Goal: Task Accomplishment & Management: Complete application form

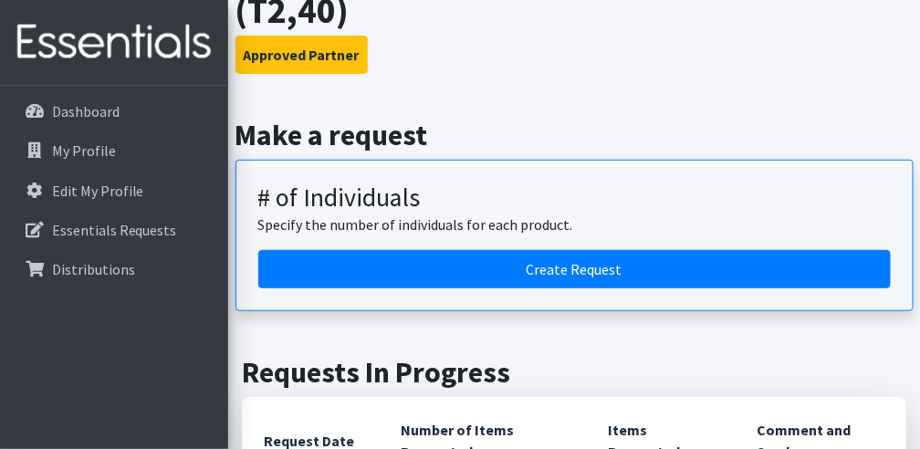
scroll to position [243, 0]
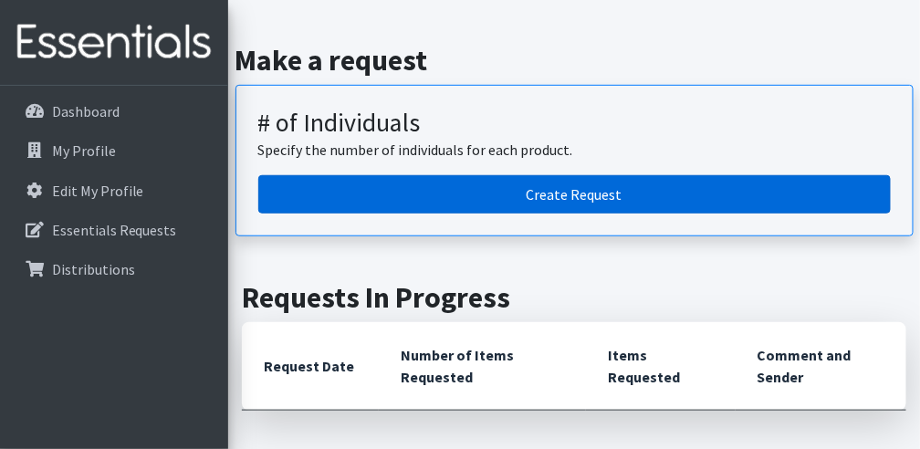
click at [508, 195] on link "Create Request" at bounding box center [574, 194] width 632 height 38
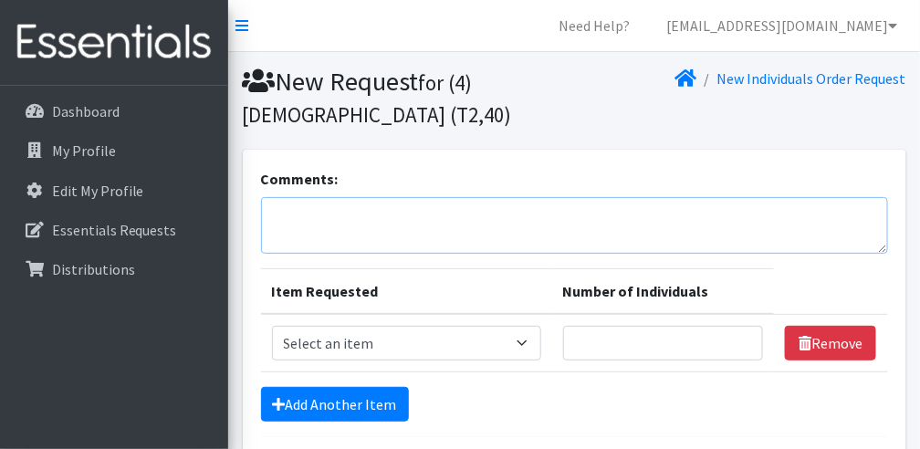
click at [385, 254] on textarea "Comments:" at bounding box center [574, 225] width 627 height 57
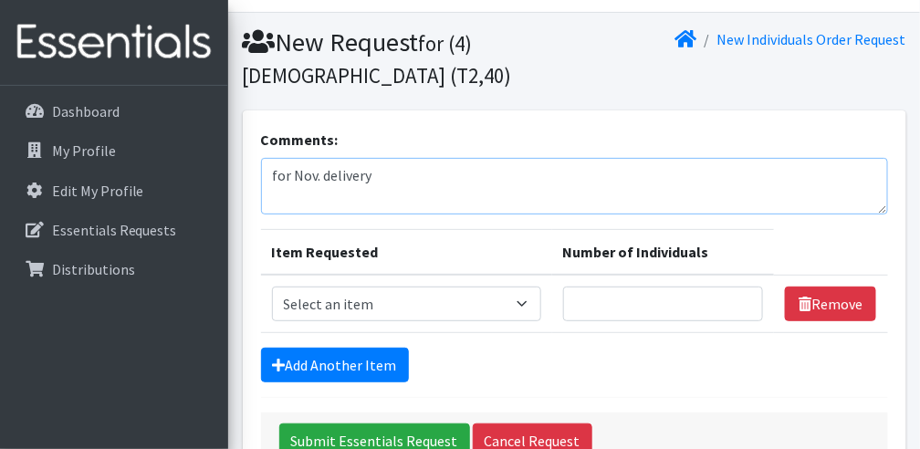
scroll to position [60, 0]
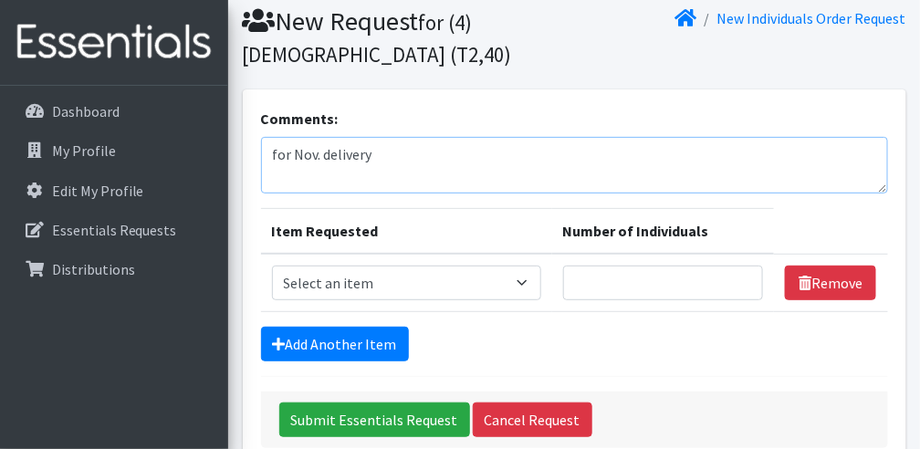
type textarea "for Nov. delivery"
click at [366, 300] on select "Select an item A: Babies - Size 0 (Preemie) A: Babies - Size 01 (newborn) A: Ba…" at bounding box center [406, 283] width 269 height 35
select select "5610"
click at [272, 295] on select "Select an item A: Babies - Size 0 (Preemie) A: Babies - Size 01 (newborn) A: Ba…" at bounding box center [406, 283] width 269 height 35
click at [676, 300] on input "Number of Individuals" at bounding box center [663, 283] width 201 height 35
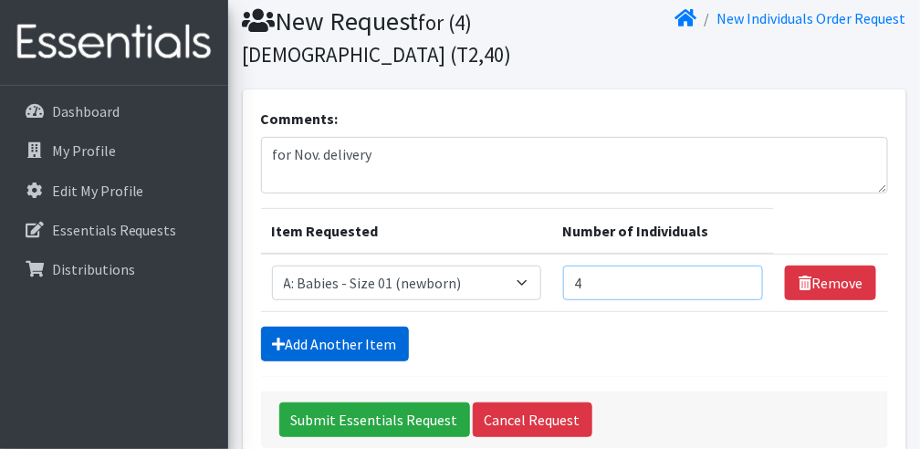
type input "4"
click at [363, 361] on link "Add Another Item" at bounding box center [335, 344] width 148 height 35
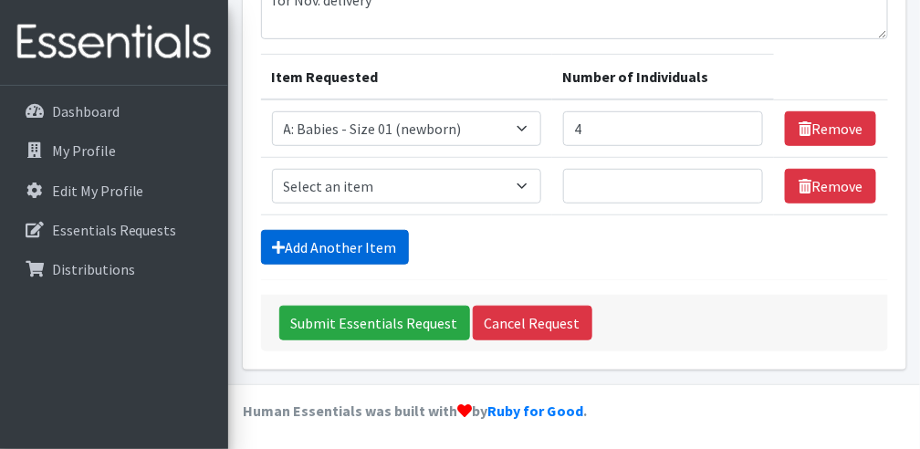
scroll to position [245, 0]
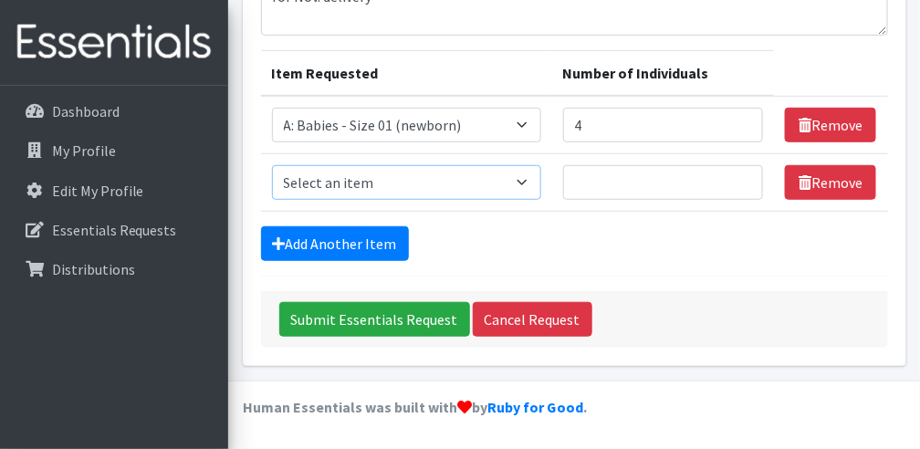
click at [388, 193] on select "Select an item A: Babies - Size 0 (Preemie) A: Babies - Size 01 (newborn) A: Ba…" at bounding box center [406, 182] width 269 height 35
select select "5611"
click at [272, 168] on select "Select an item A: Babies - Size 0 (Preemie) A: Babies - Size 01 (newborn) A: Ba…" at bounding box center [406, 182] width 269 height 35
click at [613, 188] on input "Number of Individuals" at bounding box center [663, 182] width 201 height 35
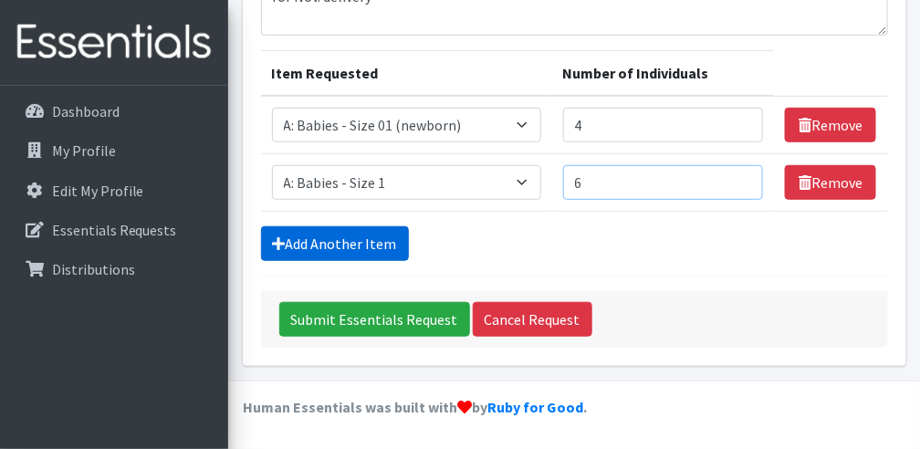
type input "6"
click at [318, 243] on link "Add Another Item" at bounding box center [335, 243] width 148 height 35
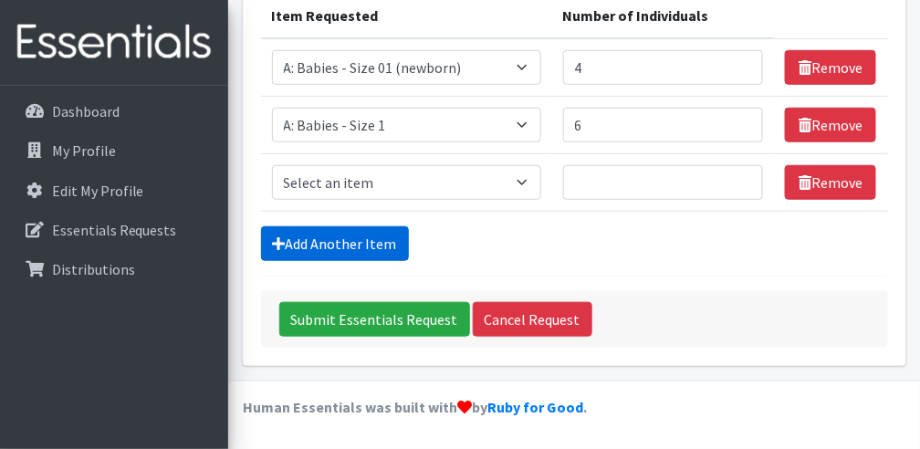
scroll to position [301, 0]
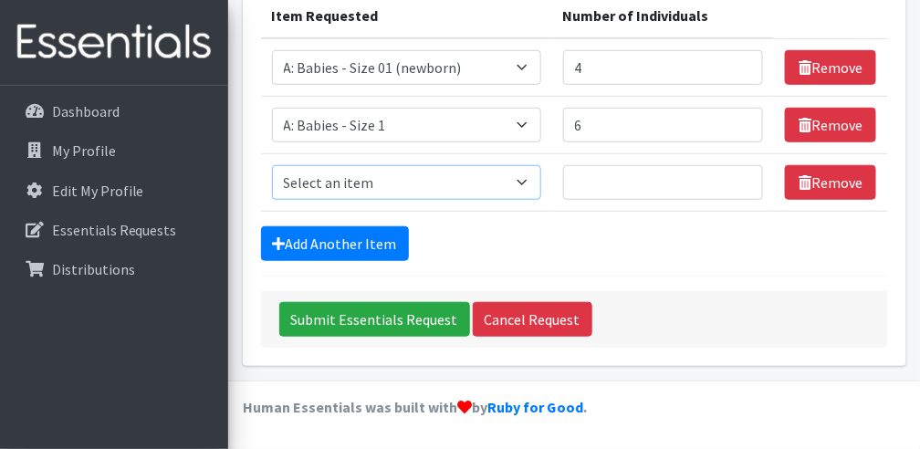
click at [412, 182] on select "Select an item A: Babies - Size 0 (Preemie) A: Babies - Size 01 (newborn) A: Ba…" at bounding box center [406, 182] width 269 height 35
select select "5614"
click at [272, 168] on select "Select an item A: Babies - Size 0 (Preemie) A: Babies - Size 01 (newborn) A: Ba…" at bounding box center [406, 182] width 269 height 35
click at [614, 182] on input "Number of Individuals" at bounding box center [663, 182] width 201 height 35
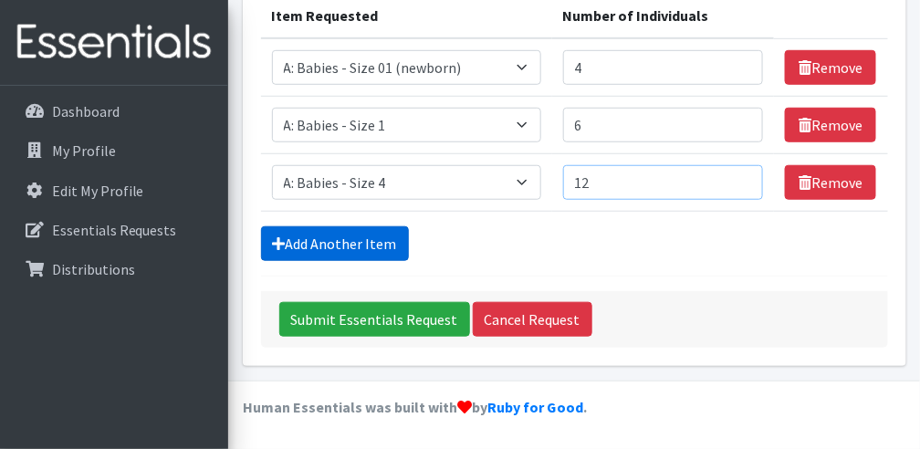
type input "12"
click at [374, 252] on link "Add Another Item" at bounding box center [335, 243] width 148 height 35
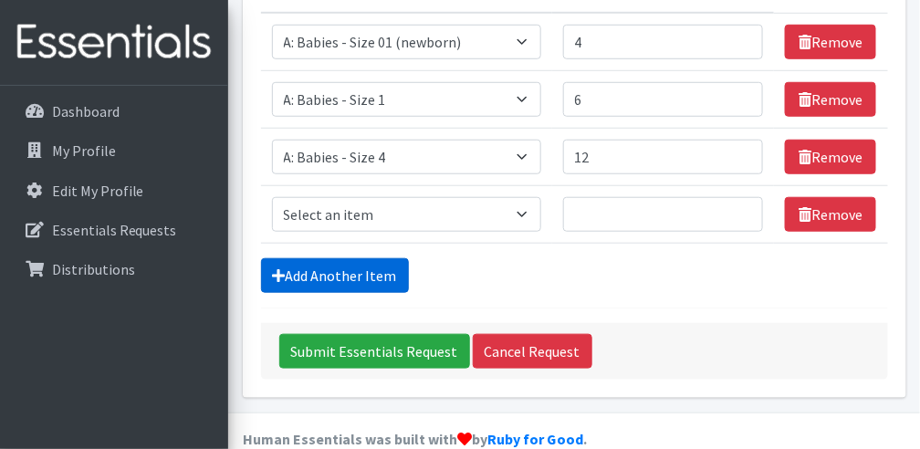
scroll to position [359, 0]
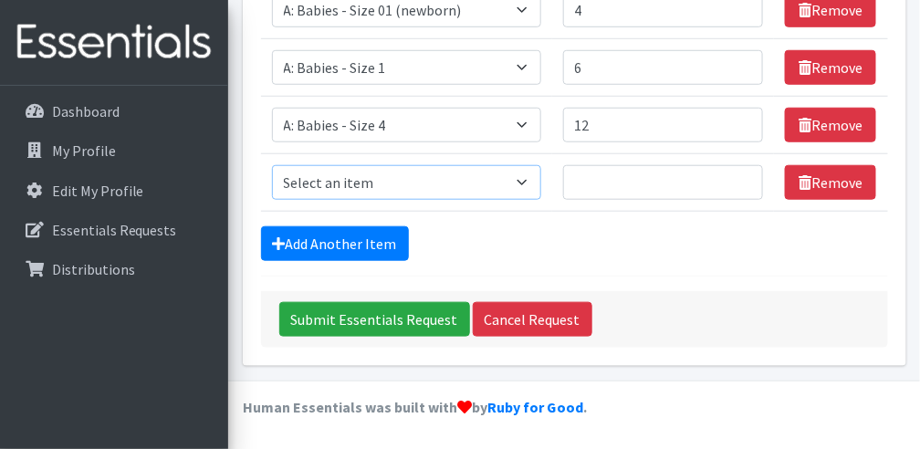
click at [360, 187] on select "Select an item A: Babies - Size 0 (Preemie) A: Babies - Size 01 (newborn) A: Ba…" at bounding box center [406, 182] width 269 height 35
select select "5617"
click at [272, 167] on select "Select an item A: Babies - Size 0 (Preemie) A: Babies - Size 01 (newborn) A: Ba…" at bounding box center [406, 182] width 269 height 35
click at [612, 200] on input "Number of Individuals" at bounding box center [663, 182] width 201 height 35
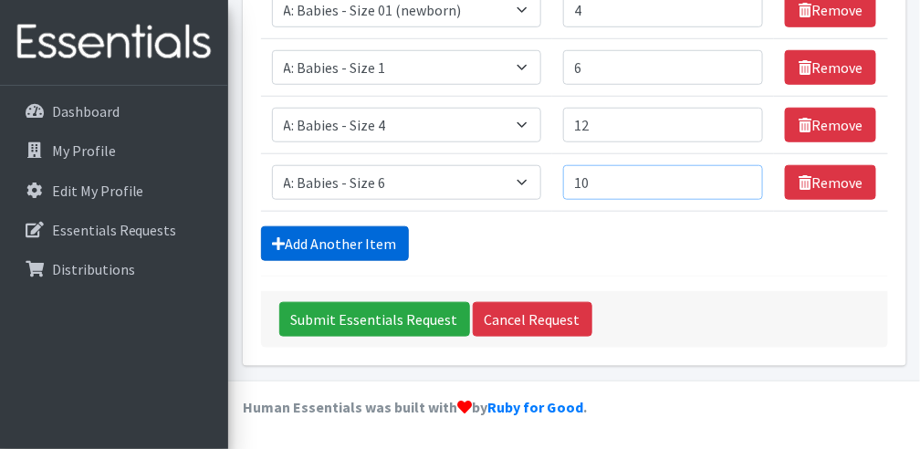
type input "10"
click at [355, 247] on link "Add Another Item" at bounding box center [335, 243] width 148 height 35
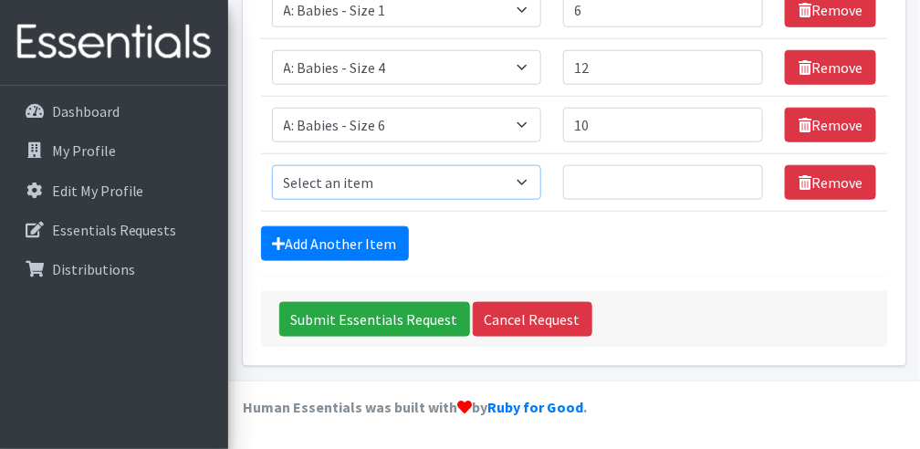
click at [379, 182] on select "Select an item A: Babies - Size 0 (Preemie) A: Babies - Size 01 (newborn) A: Ba…" at bounding box center [406, 182] width 269 height 35
select select "5597"
click at [272, 168] on select "Select an item A: Babies - Size 0 (Preemie) A: Babies - Size 01 (newborn) A: Ba…" at bounding box center [406, 182] width 269 height 35
click at [615, 186] on input "Number of Individuals" at bounding box center [663, 182] width 201 height 35
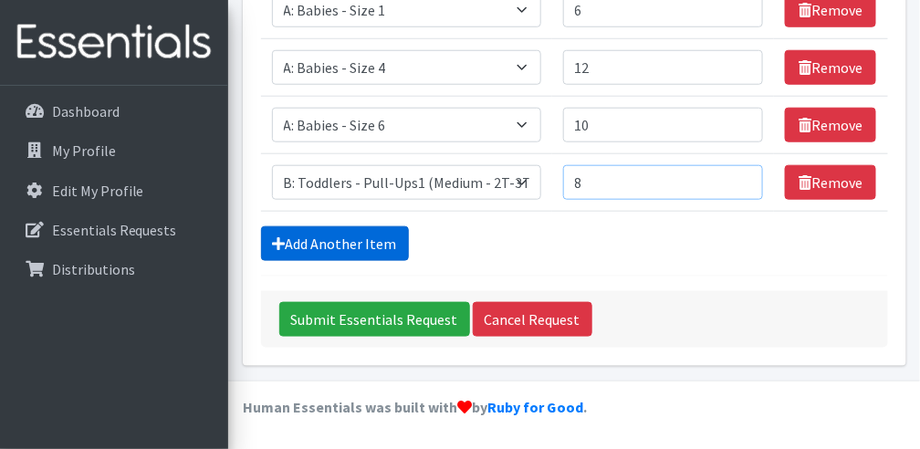
type input "8"
click at [365, 247] on link "Add Another Item" at bounding box center [335, 243] width 148 height 35
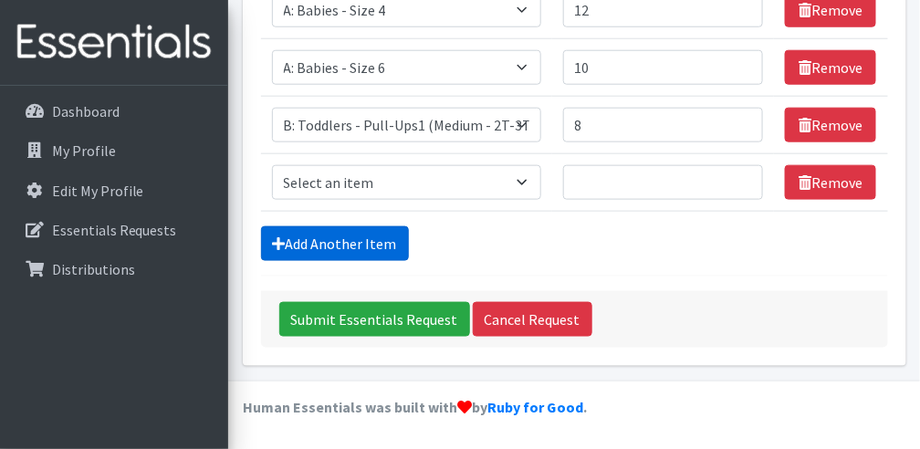
scroll to position [473, 0]
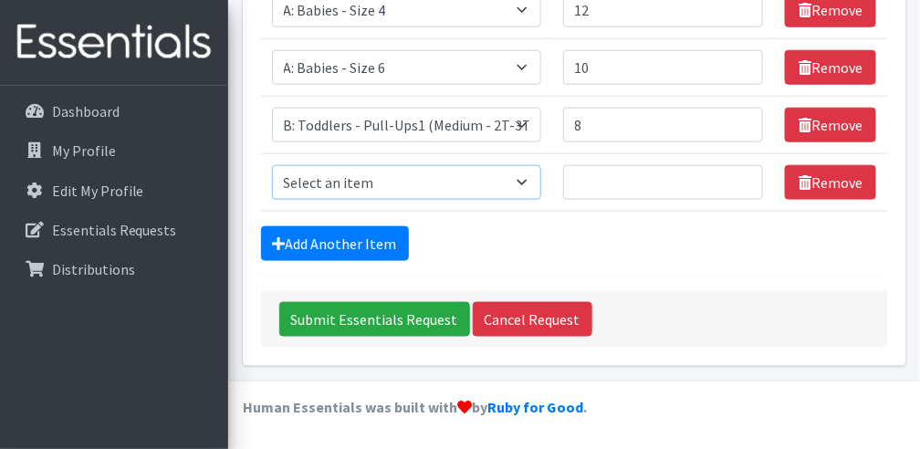
click at [348, 178] on select "Select an item A: Babies - Size 0 (Preemie) A: Babies - Size 01 (newborn) A: Ba…" at bounding box center [406, 182] width 269 height 35
select select "5598"
click at [272, 168] on select "Select an item A: Babies - Size 0 (Preemie) A: Babies - Size 01 (newborn) A: Ba…" at bounding box center [406, 182] width 269 height 35
click at [613, 187] on input "Number of Individuals" at bounding box center [663, 182] width 201 height 35
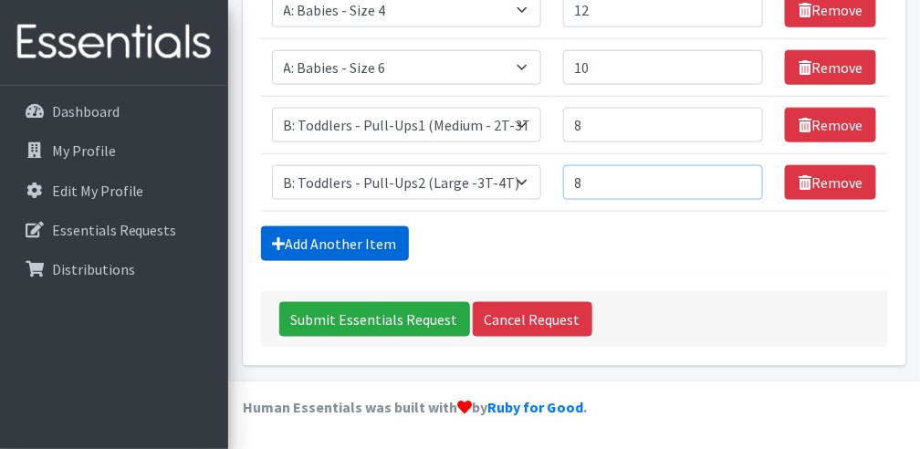
type input "8"
click at [371, 240] on link "Add Another Item" at bounding box center [335, 243] width 148 height 35
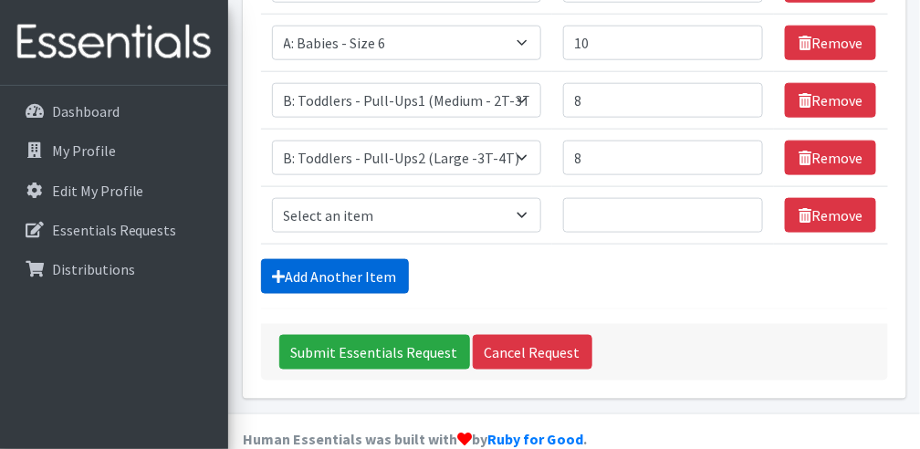
scroll to position [529, 0]
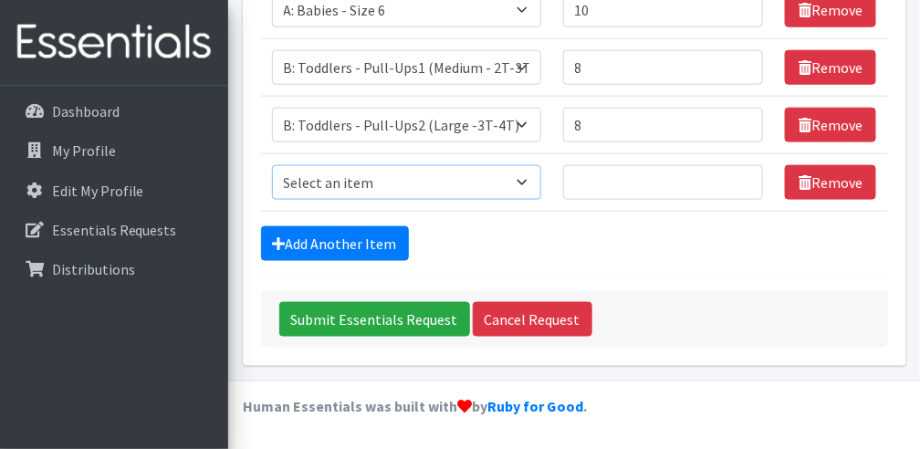
click at [364, 188] on select "Select an item A: Babies - Size 0 (Preemie) A: Babies - Size 01 (newborn) A: Ba…" at bounding box center [406, 182] width 269 height 35
select select "5599"
click at [272, 168] on select "Select an item A: Babies - Size 0 (Preemie) A: Babies - Size 01 (newborn) A: Ba…" at bounding box center [406, 182] width 269 height 35
click at [601, 182] on input "Number of Individuals" at bounding box center [663, 182] width 201 height 35
type input "8"
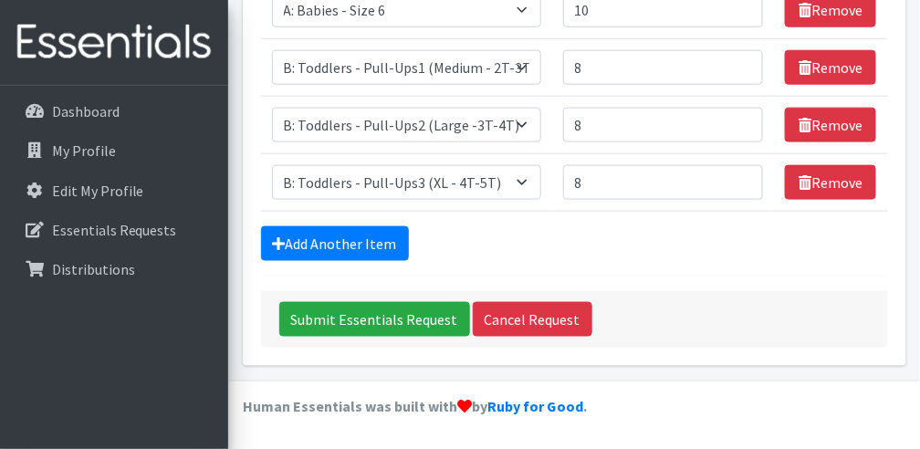
click at [609, 238] on div "Add Another Item" at bounding box center [574, 243] width 627 height 35
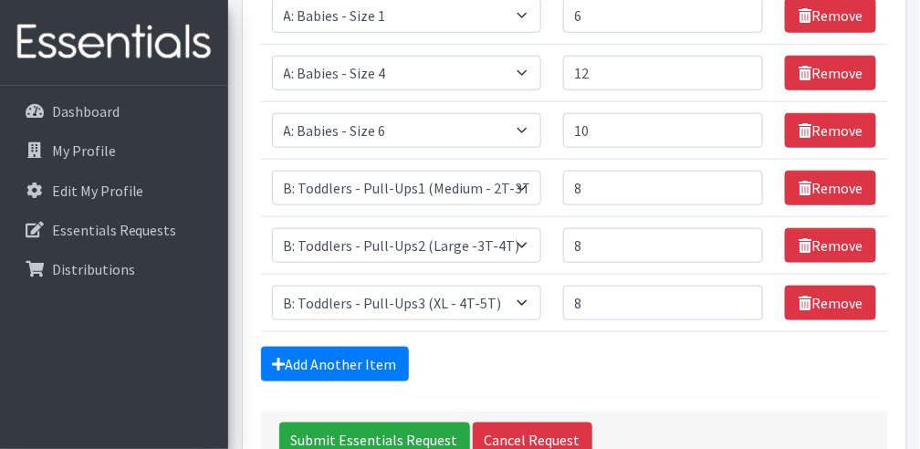
scroll to position [408, 0]
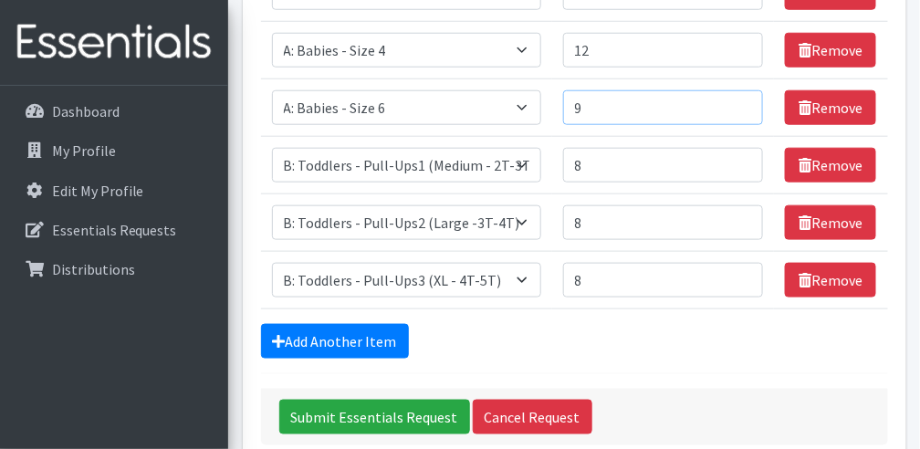
click at [741, 125] on input "9" at bounding box center [663, 107] width 201 height 35
click at [741, 125] on input "8" at bounding box center [663, 107] width 201 height 35
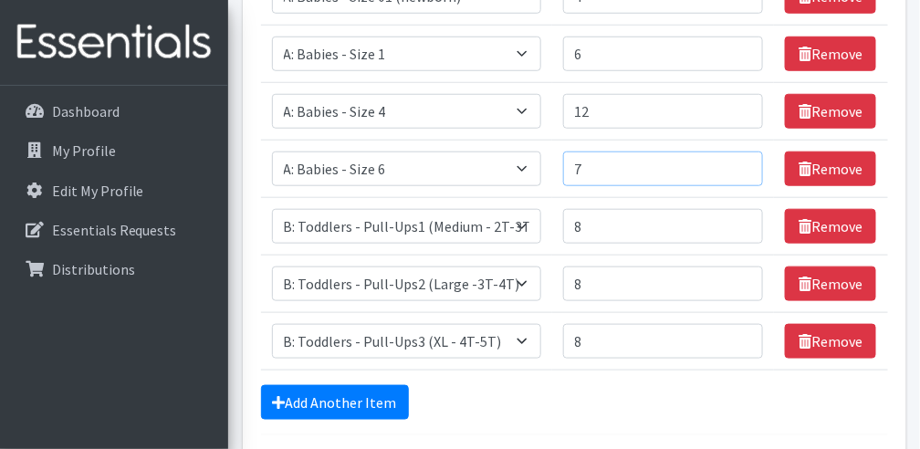
click at [740, 186] on input "7" at bounding box center [663, 168] width 201 height 35
click at [740, 186] on input "8" at bounding box center [663, 168] width 201 height 35
click at [740, 186] on input "9" at bounding box center [663, 168] width 201 height 35
click at [740, 186] on input "10" at bounding box center [663, 168] width 201 height 35
click at [743, 186] on input "9" at bounding box center [663, 168] width 201 height 35
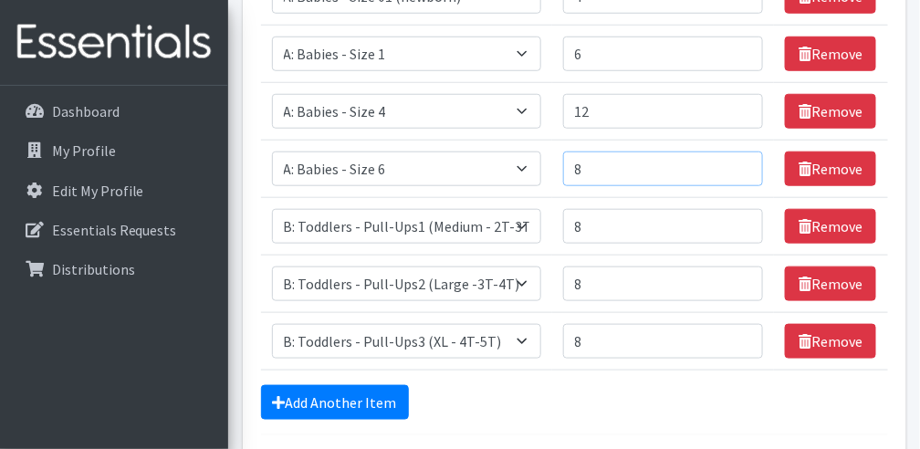
click at [743, 186] on input "8" at bounding box center [663, 168] width 201 height 35
click at [743, 186] on input "7" at bounding box center [663, 168] width 201 height 35
type input "6"
click at [743, 186] on input "6" at bounding box center [663, 168] width 201 height 35
click at [741, 244] on input "7" at bounding box center [663, 226] width 201 height 35
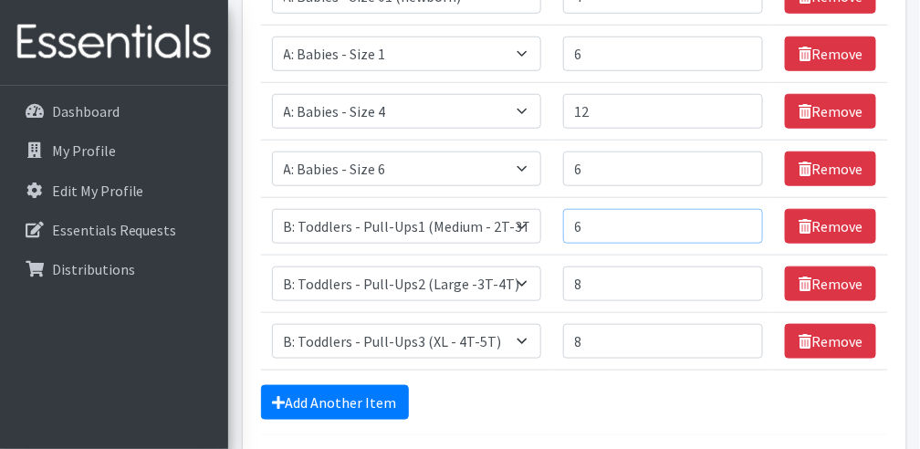
type input "6"
click at [741, 244] on input "6" at bounding box center [663, 226] width 201 height 35
click at [740, 301] on input "7" at bounding box center [663, 283] width 201 height 35
type input "6"
click at [740, 301] on input "6" at bounding box center [663, 283] width 201 height 35
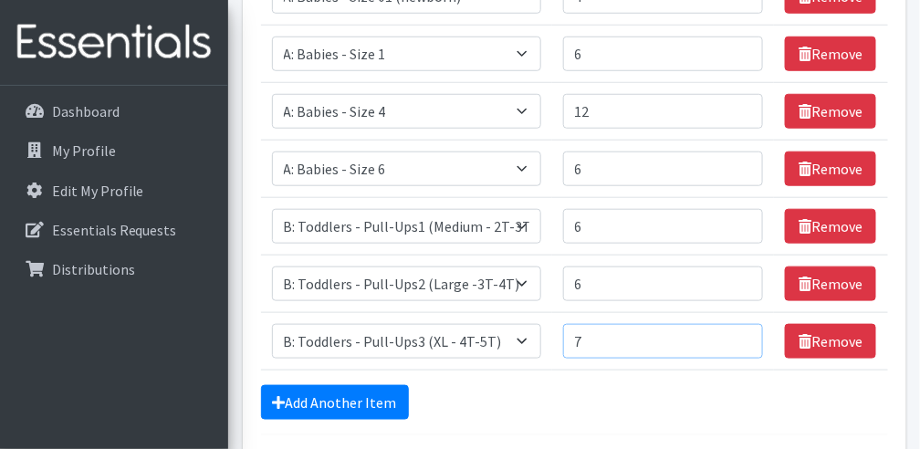
click at [744, 359] on input "7" at bounding box center [663, 341] width 201 height 35
type input "6"
click at [744, 359] on input "6" at bounding box center [663, 341] width 201 height 35
type input "5"
click at [740, 186] on input "5" at bounding box center [663, 168] width 201 height 35
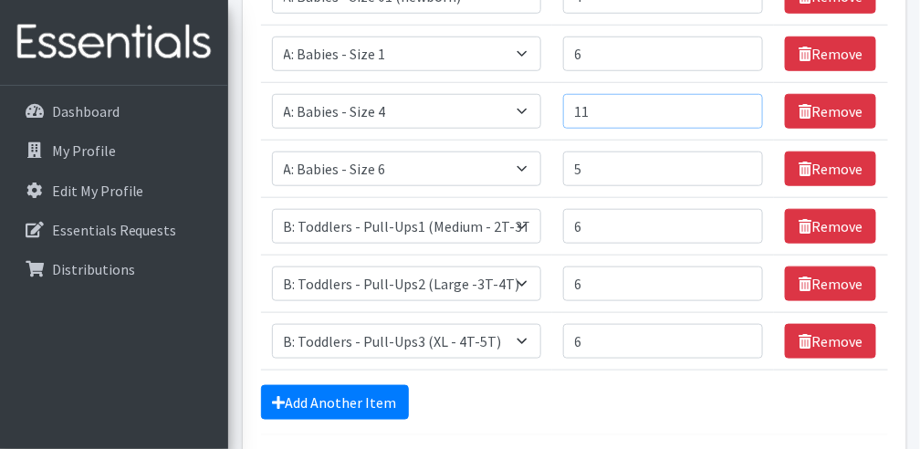
click at [743, 129] on input "11" at bounding box center [663, 111] width 201 height 35
click at [743, 129] on input "10" at bounding box center [663, 111] width 201 height 35
click at [743, 129] on input "9" at bounding box center [663, 111] width 201 height 35
click at [743, 129] on input "8" at bounding box center [663, 111] width 201 height 35
type input "7"
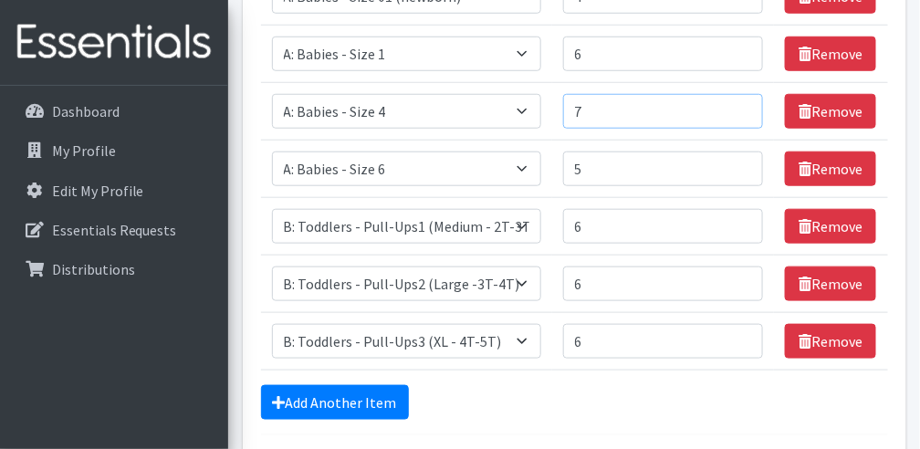
click at [743, 129] on input "7" at bounding box center [663, 111] width 201 height 35
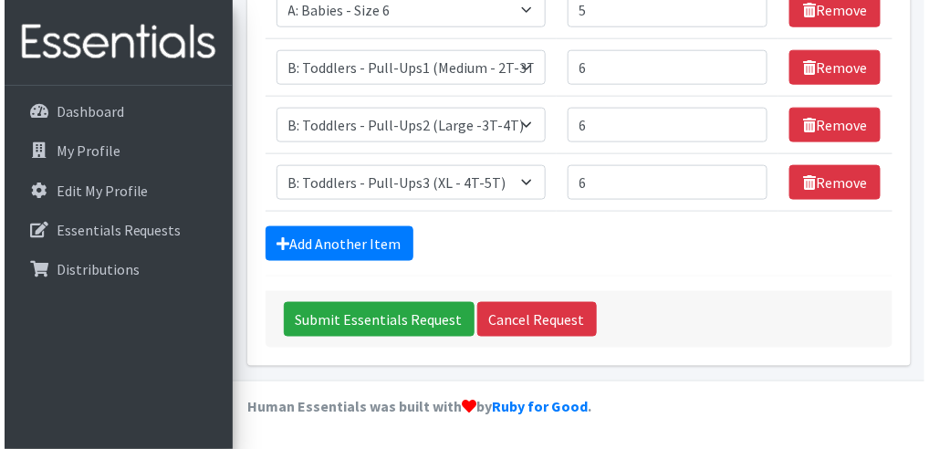
scroll to position [529, 0]
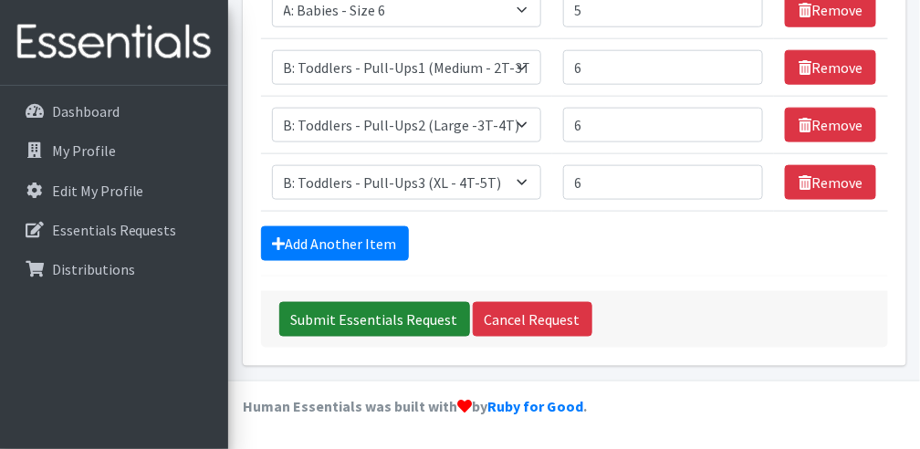
click at [359, 318] on input "Submit Essentials Request" at bounding box center [374, 319] width 191 height 35
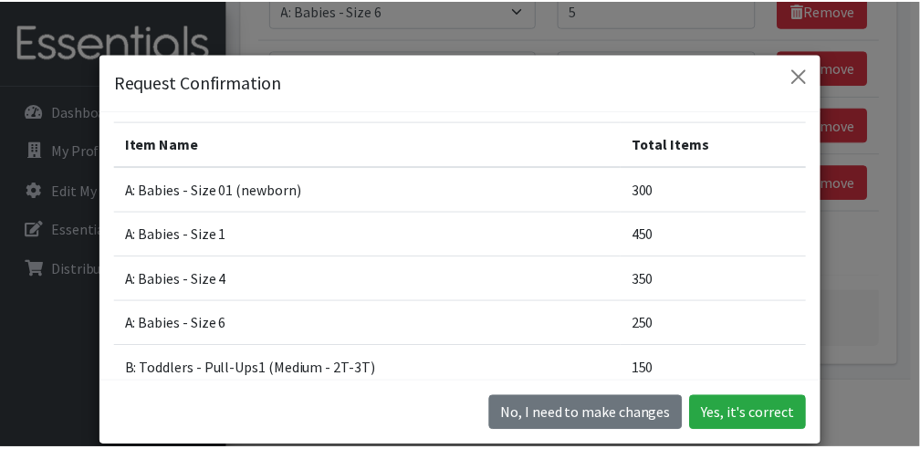
scroll to position [0, 0]
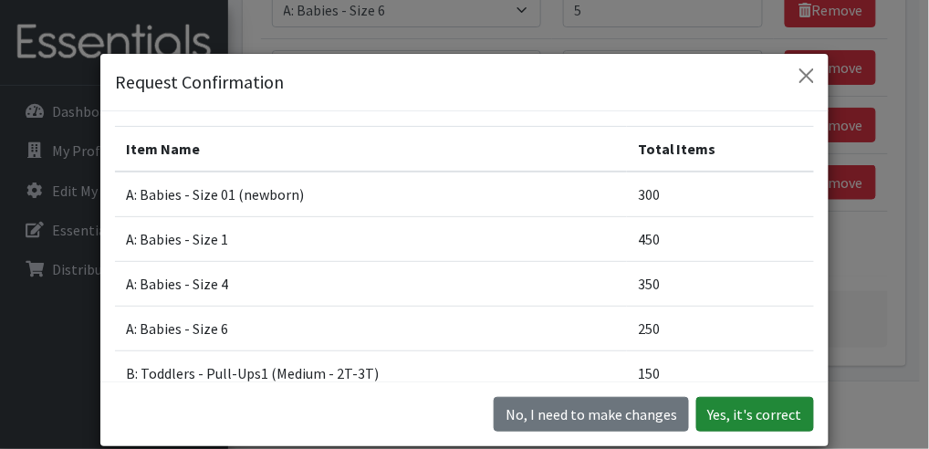
click at [747, 414] on button "Yes, it's correct" at bounding box center [755, 414] width 118 height 35
